Goal: Transaction & Acquisition: Obtain resource

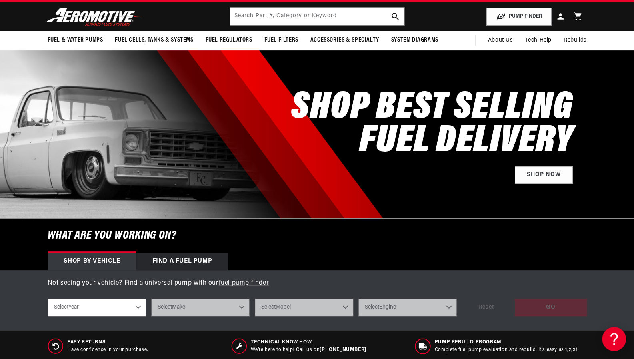
scroll to position [16, 0]
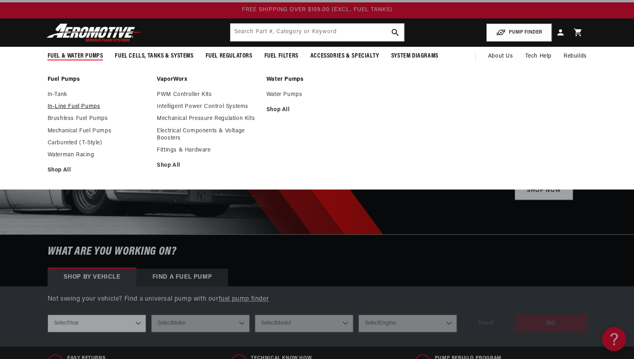
click at [68, 106] on link "In-Line Fuel Pumps" at bounding box center [99, 106] width 102 height 7
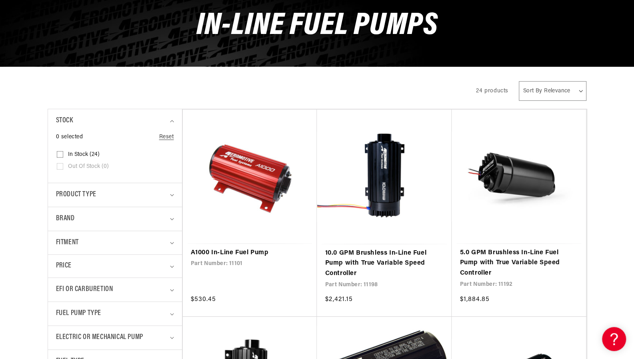
scroll to position [144, 0]
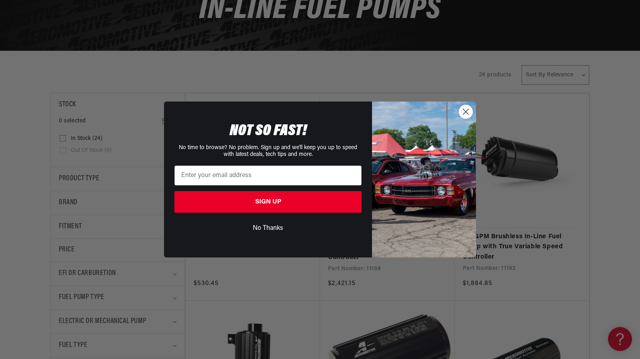
click at [469, 116] on circle "Close dialog" at bounding box center [465, 111] width 13 height 13
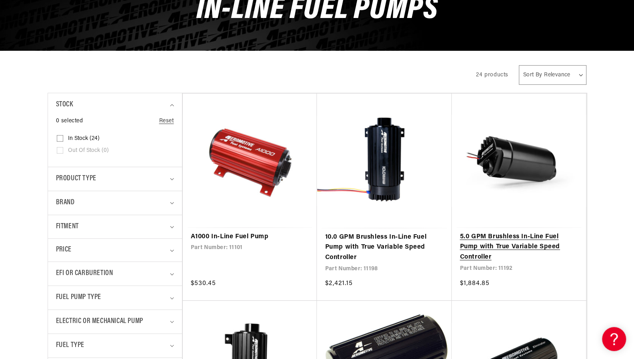
click at [488, 244] on link "5.0 GPM Brushless In-Line Fuel Pump with True Variable Speed Controller" at bounding box center [519, 247] width 118 height 31
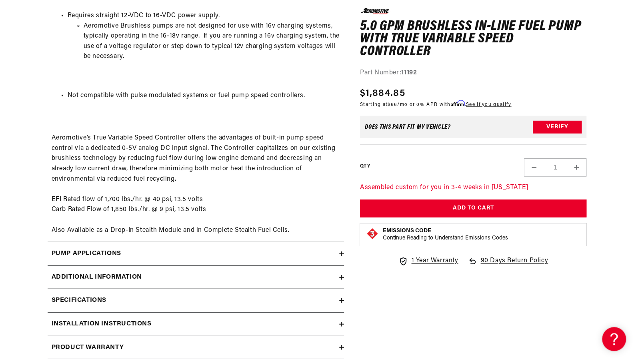
scroll to position [1195, 0]
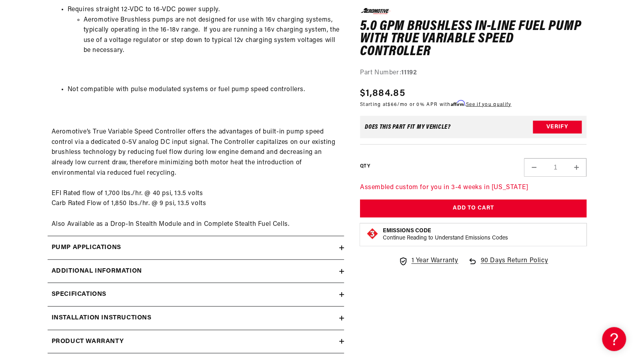
click at [342, 318] on icon at bounding box center [341, 318] width 5 height 0
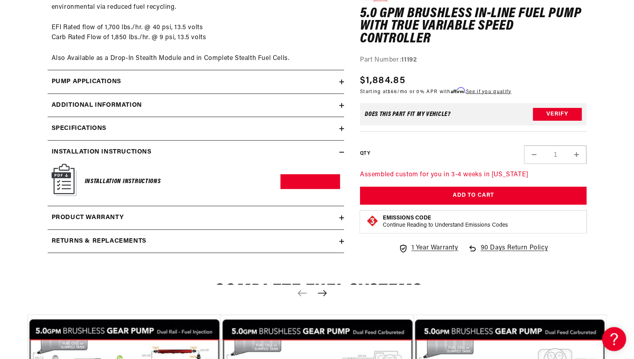
scroll to position [1371, 0]
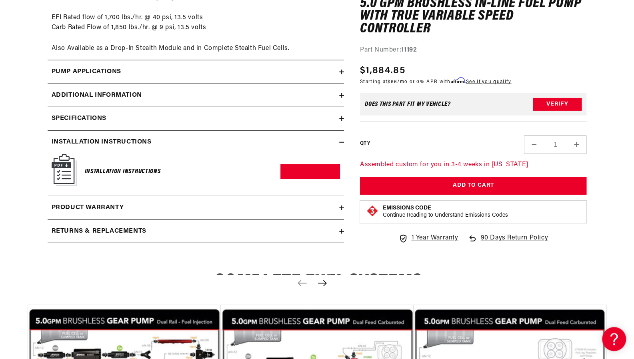
click at [72, 173] on img at bounding box center [64, 170] width 25 height 32
click at [61, 165] on img at bounding box center [64, 170] width 25 height 32
click at [299, 172] on link "Download PDF" at bounding box center [310, 171] width 60 height 15
